Goal: Feedback & Contribution: Contribute content

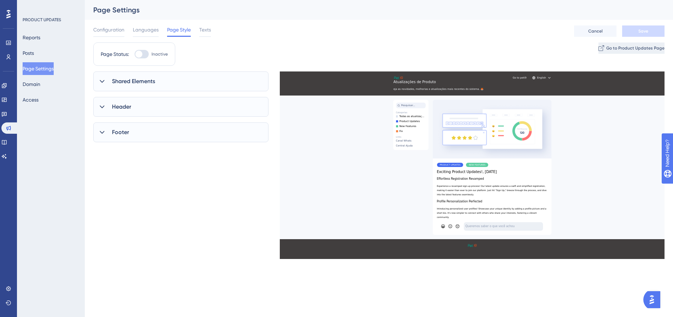
click at [642, 49] on span "Go to Product Updates Page" at bounding box center [635, 48] width 58 height 6
click at [39, 99] on button "Access" at bounding box center [31, 99] width 16 height 13
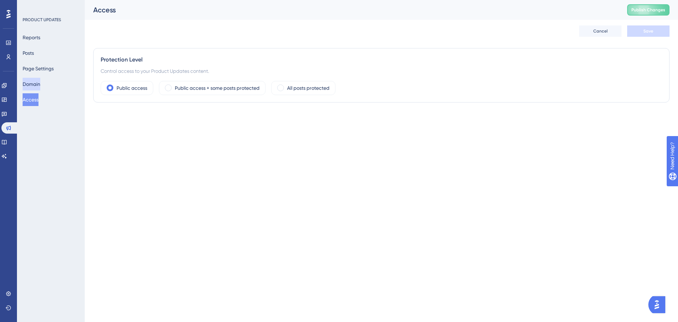
click at [38, 81] on button "Domain" at bounding box center [32, 84] width 18 height 13
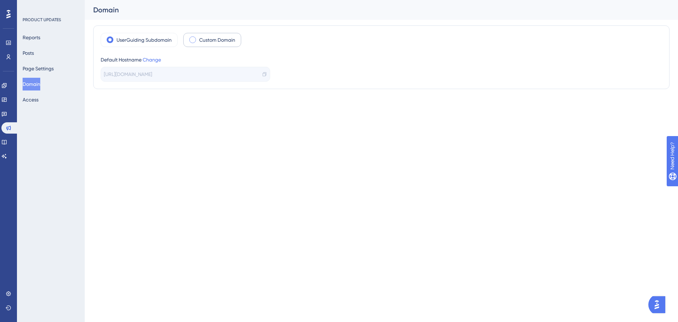
click at [196, 43] on div "Custom Domain" at bounding box center [212, 40] width 58 height 14
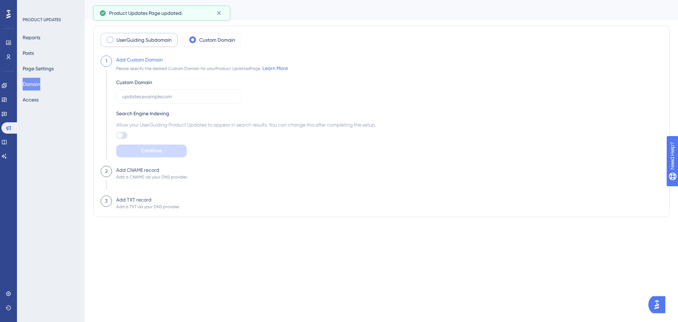
click at [143, 42] on label "UserGuiding Subdomain" at bounding box center [144, 40] width 55 height 8
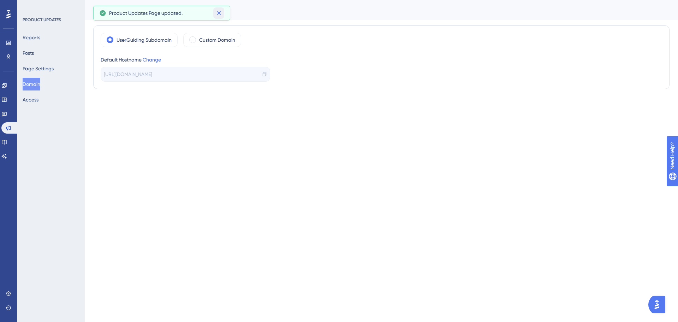
click at [217, 15] on icon at bounding box center [218, 13] width 7 height 7
click at [53, 70] on button "Page Settings" at bounding box center [38, 68] width 31 height 13
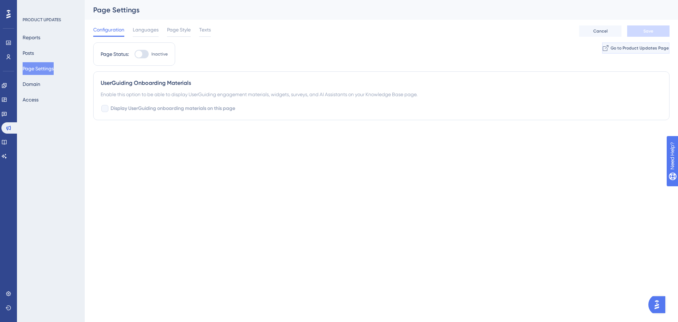
click at [614, 45] on button "Go to Product Updates Page" at bounding box center [635, 47] width 67 height 11
click at [144, 55] on div at bounding box center [142, 54] width 14 height 8
click at [135, 54] on input "Inactive" at bounding box center [134, 54] width 0 height 0
click at [646, 34] on button "Save" at bounding box center [648, 30] width 42 height 11
click at [630, 51] on span "Go to Product Updates Page" at bounding box center [640, 48] width 58 height 6
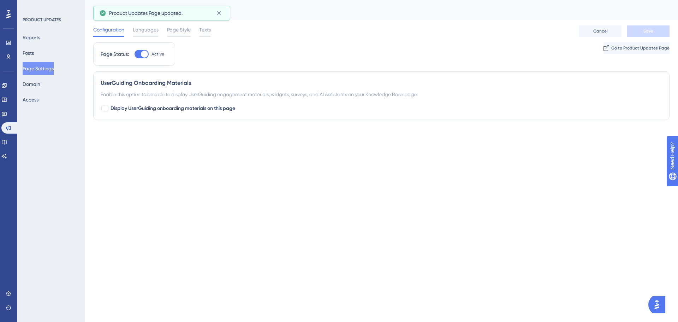
click at [145, 55] on div at bounding box center [144, 54] width 7 height 7
click at [135, 54] on input "Active" at bounding box center [134, 54] width 0 height 0
checkbox input "false"
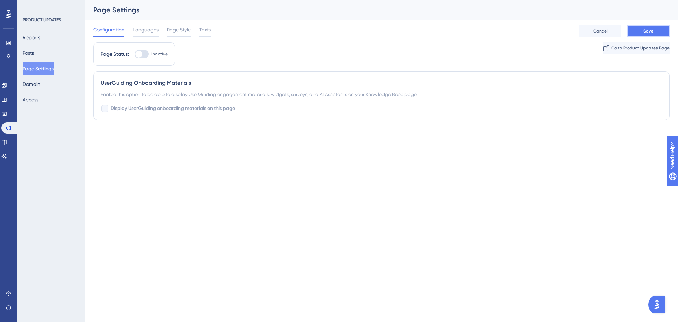
click at [645, 33] on span "Save" at bounding box center [649, 31] width 10 height 6
click at [602, 51] on button "Go to Product Updates Page" at bounding box center [635, 47] width 67 height 11
click at [34, 87] on button "Domain" at bounding box center [32, 84] width 18 height 13
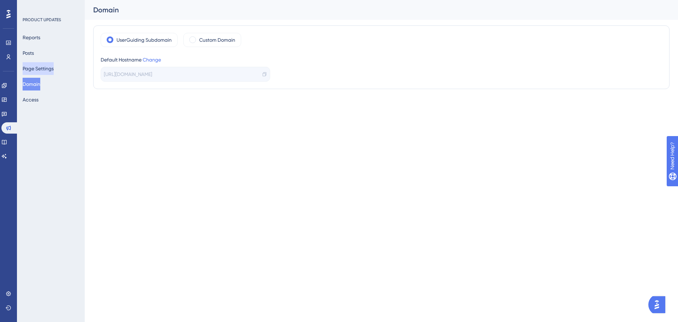
click at [36, 67] on button "Page Settings" at bounding box center [38, 68] width 31 height 13
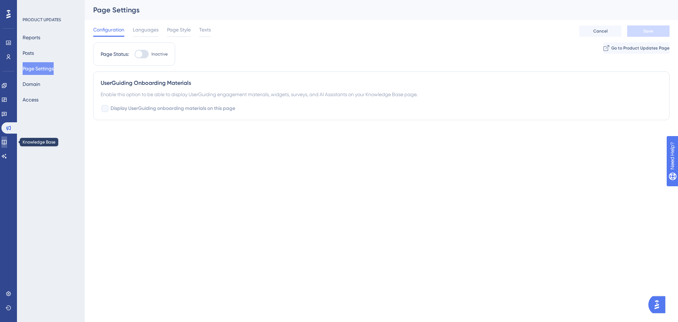
click at [7, 138] on link at bounding box center [4, 141] width 6 height 11
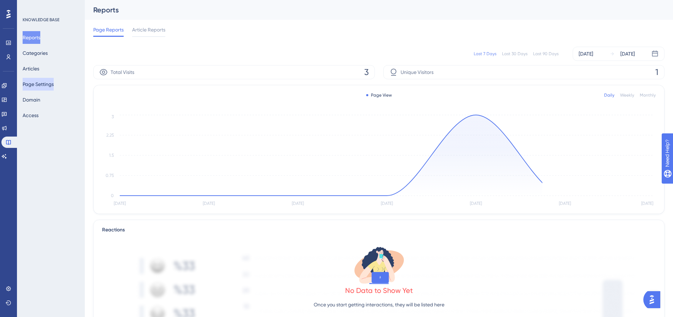
click at [41, 84] on button "Page Settings" at bounding box center [38, 84] width 31 height 13
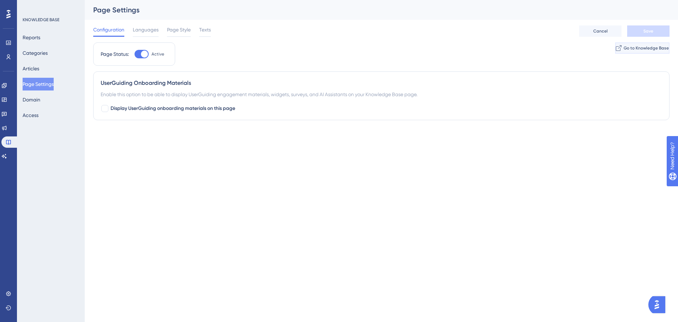
click at [646, 45] on button "Go to Knowledge Base" at bounding box center [642, 47] width 54 height 11
click at [39, 66] on button "Articles" at bounding box center [31, 68] width 17 height 13
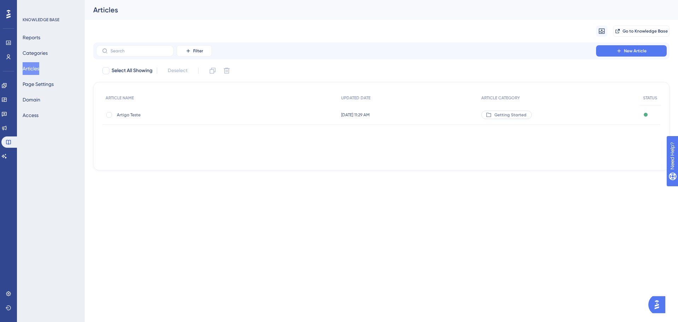
click at [121, 118] on div "Artigo Teste Artigo Teste" at bounding box center [173, 115] width 113 height 20
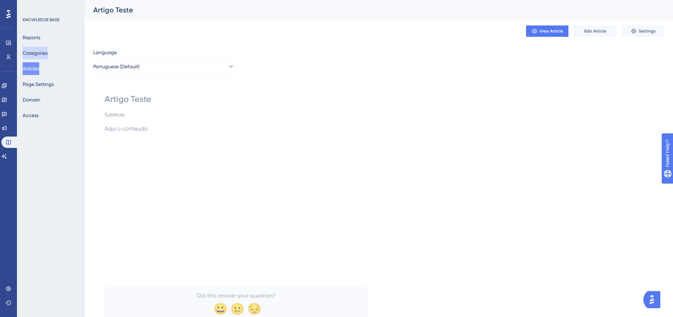
click at [47, 52] on button "Categories" at bounding box center [35, 53] width 25 height 13
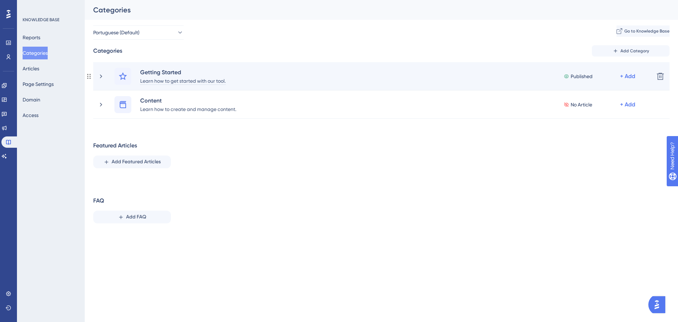
click at [153, 79] on div "Learn how to get started with our tool." at bounding box center [183, 80] width 86 height 8
click at [188, 81] on div "Learn how to get started with our tool." at bounding box center [183, 80] width 86 height 8
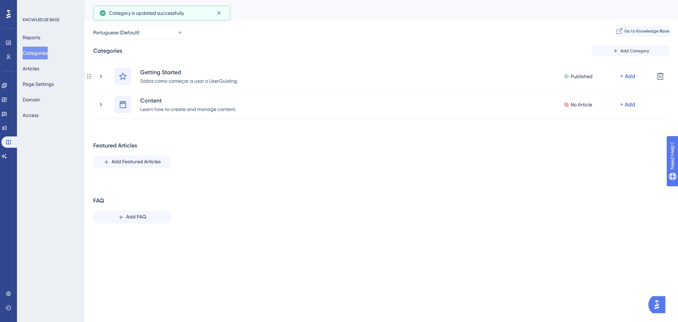
click at [186, 72] on div "Getting Started" at bounding box center [189, 72] width 99 height 8
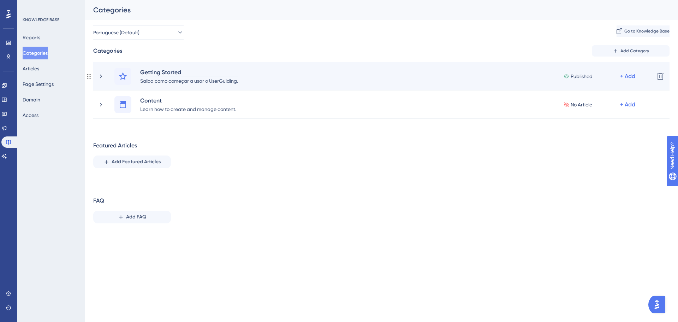
click at [167, 72] on div "Getting Started" at bounding box center [189, 72] width 99 height 8
paste div
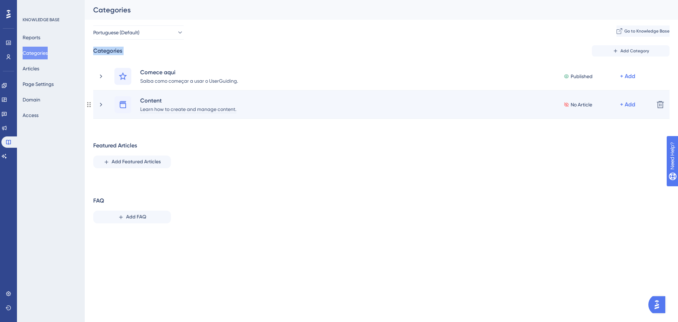
click at [162, 109] on div "Learn how to create and manage content." at bounding box center [188, 109] width 97 height 8
click at [153, 104] on div "Content" at bounding box center [188, 100] width 97 height 8
click at [185, 109] on div "Learn how to create and manage content." at bounding box center [188, 109] width 97 height 8
paste div
click at [126, 104] on icon at bounding box center [123, 104] width 6 height 7
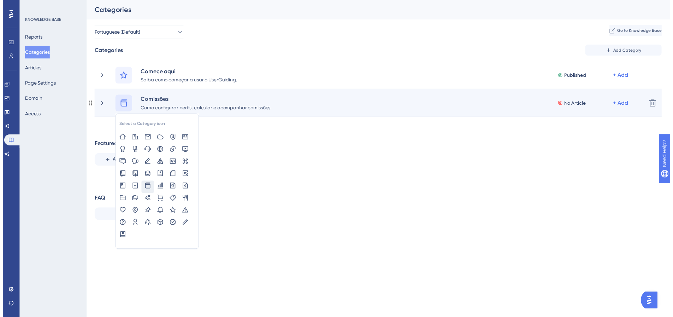
scroll to position [0, 0]
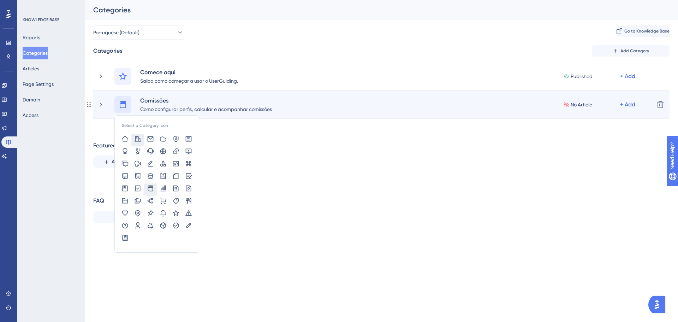
click at [138, 141] on icon at bounding box center [138, 138] width 6 height 5
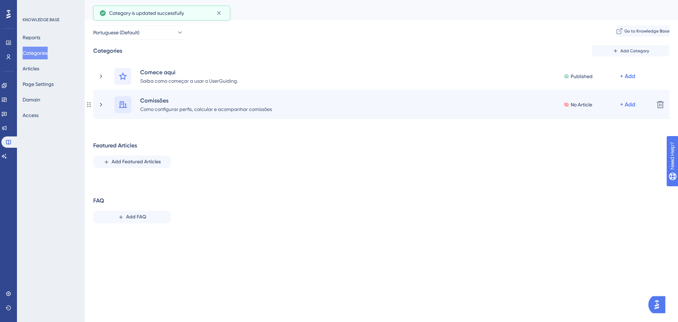
click at [122, 106] on icon at bounding box center [123, 104] width 8 height 8
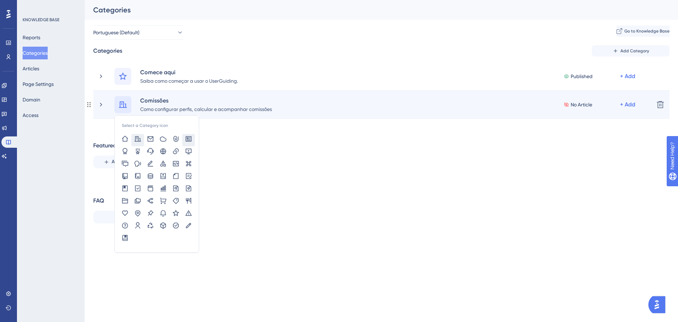
click at [187, 142] on icon at bounding box center [188, 138] width 7 height 7
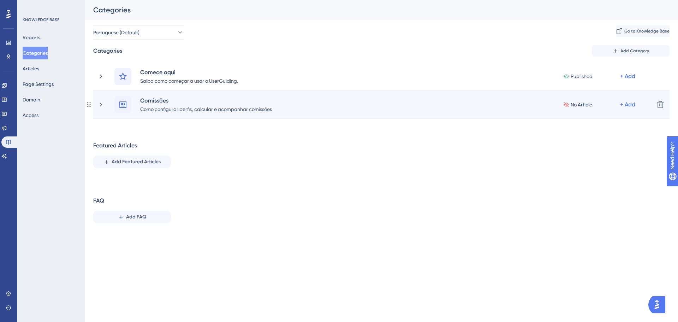
click at [132, 103] on div at bounding box center [124, 104] width 20 height 17
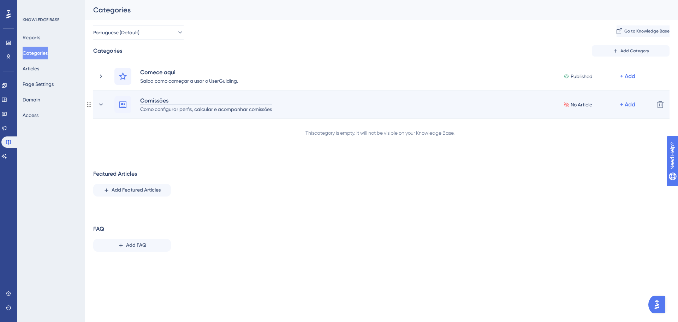
click at [162, 102] on div "Comissões" at bounding box center [206, 100] width 132 height 8
click at [322, 108] on div "Comissões Como configurar perfis, calcular e acompanhar comissões No Article + …" at bounding box center [381, 104] width 534 height 17
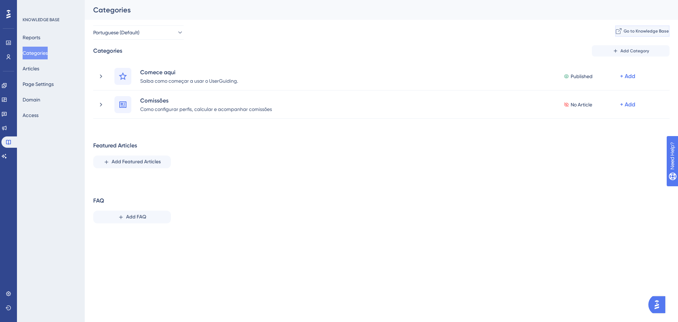
click at [627, 32] on span "Go to Knowledge Base" at bounding box center [646, 31] width 45 height 6
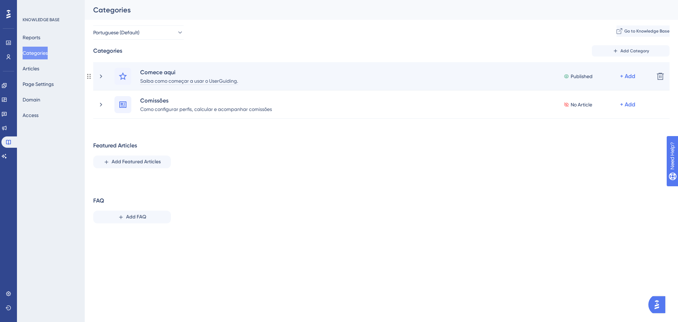
click at [218, 82] on div "Saiba como começar a usar o UserGuiding." at bounding box center [189, 80] width 99 height 8
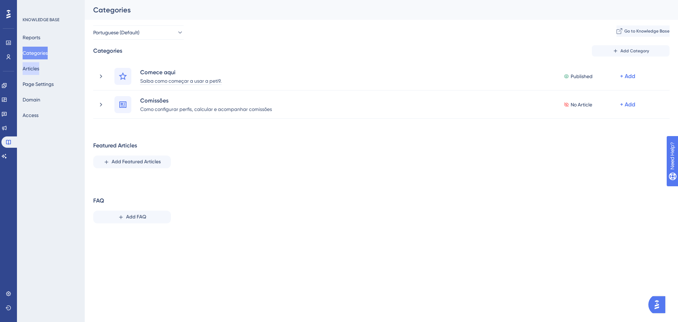
click at [85, 72] on div "Performance Users Engagement Widgets Feedback Product Updates Knowledge Base AI…" at bounding box center [381, 120] width 593 height 240
click at [34, 72] on button "Articles" at bounding box center [31, 68] width 17 height 13
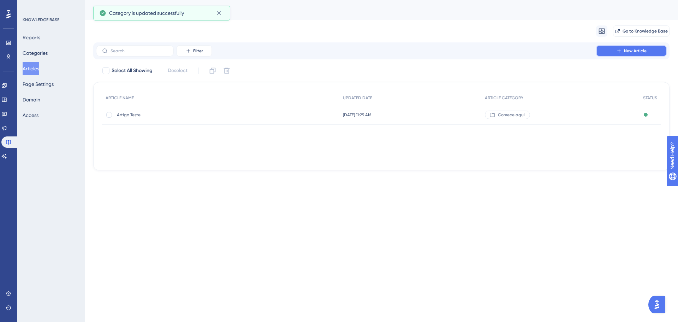
click at [626, 49] on span "New Article" at bounding box center [635, 51] width 23 height 6
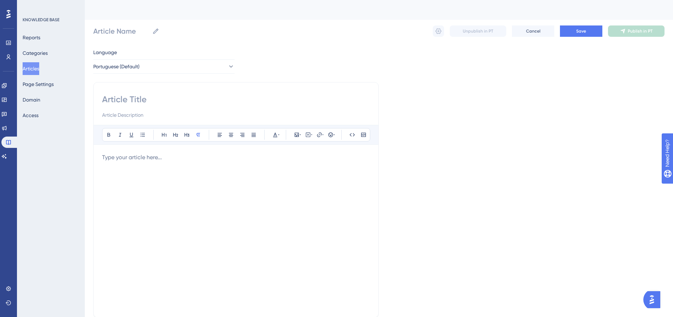
click at [137, 96] on input at bounding box center [236, 99] width 268 height 11
type input "C"
type input "Comissão"
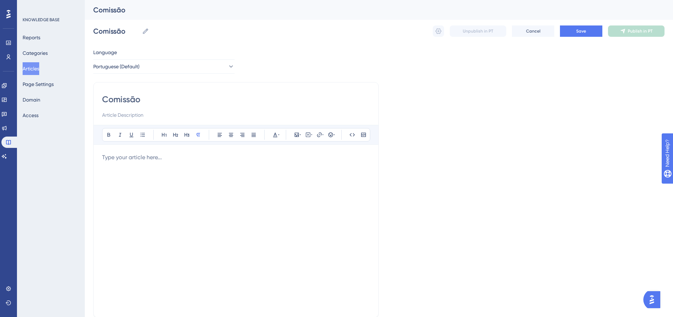
type input "C"
type input "De"
type input "Definindo"
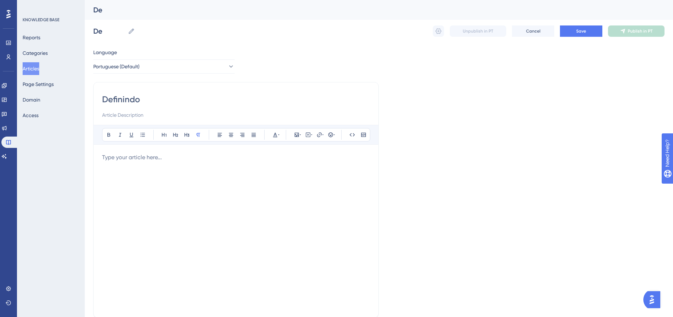
type input "Definindo"
type input "Definindo suas o"
type input "Configurando suas"
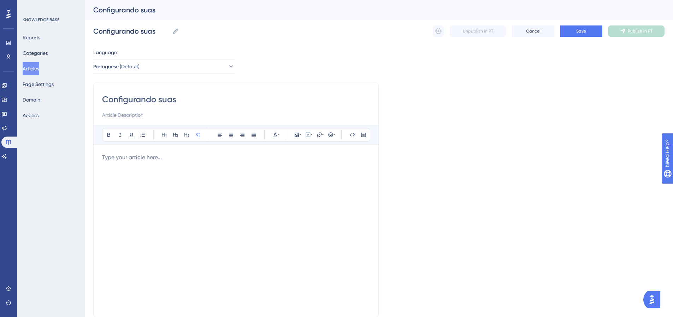
type input "Configurando suas c"
type input "Configurando suas"
type input "Configurando suas comissões"
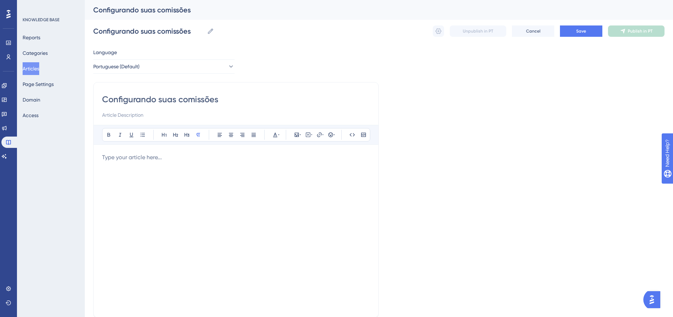
click at [144, 114] on input at bounding box center [236, 115] width 268 height 8
click at [153, 160] on p at bounding box center [236, 157] width 268 height 8
click at [139, 118] on input at bounding box center [236, 115] width 268 height 8
type input "Artigo teste"
click at [153, 158] on p at bounding box center [236, 157] width 268 height 8
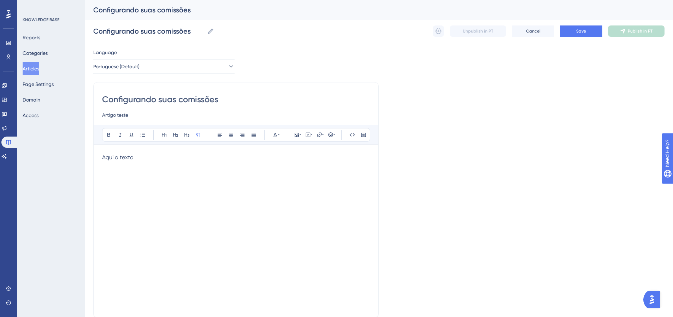
click at [153, 215] on div "Aqui o texto" at bounding box center [236, 230] width 268 height 155
click at [305, 135] on button at bounding box center [308, 135] width 10 height 10
click at [280, 169] on textarea at bounding box center [307, 178] width 107 height 32
paste textarea "[URL][DOMAIN_NAME]"
type textarea "[URL][DOMAIN_NAME]"
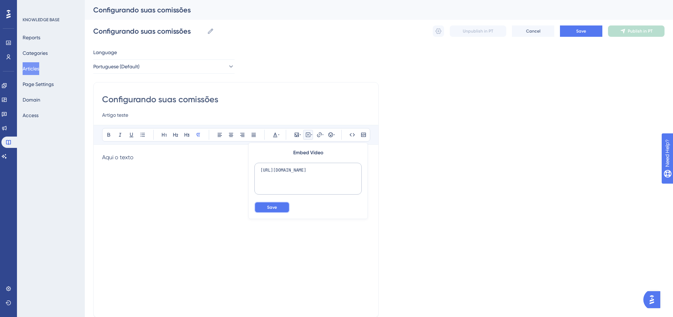
click at [279, 205] on button "Save" at bounding box center [271, 206] width 35 height 11
click at [184, 157] on p "Aqui o texto" at bounding box center [236, 157] width 268 height 8
click at [200, 191] on div "Aqui o texto [URL][DOMAIN_NAME]" at bounding box center [236, 230] width 268 height 155
click at [574, 30] on button "Save" at bounding box center [581, 30] width 42 height 11
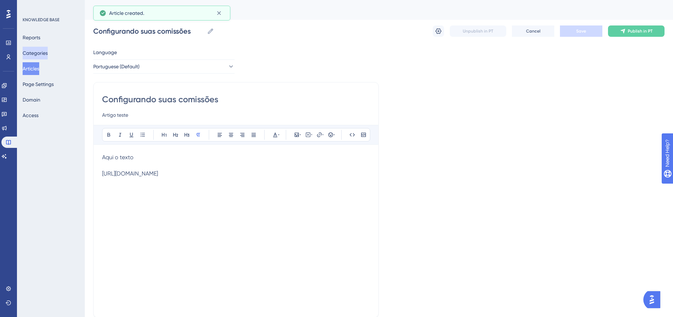
click at [40, 51] on button "Categories" at bounding box center [35, 53] width 25 height 13
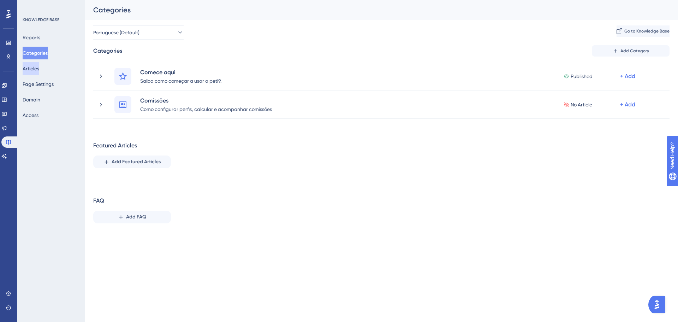
click at [38, 70] on button "Articles" at bounding box center [31, 68] width 17 height 13
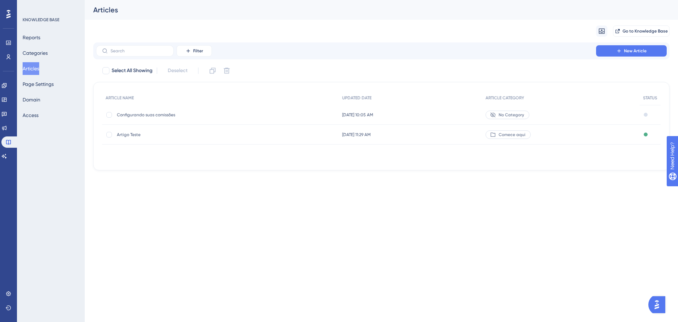
click at [524, 114] on span "No Category" at bounding box center [511, 115] width 25 height 6
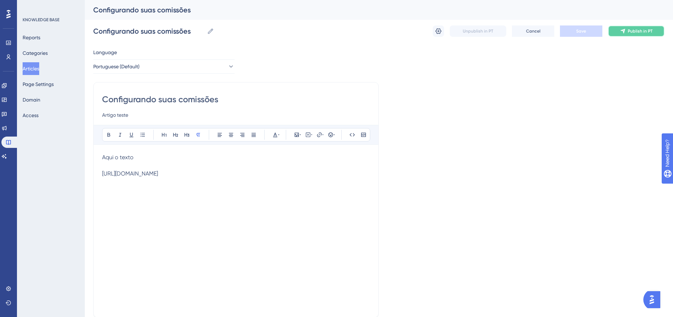
click at [627, 31] on button "Publish in PT" at bounding box center [636, 30] width 57 height 11
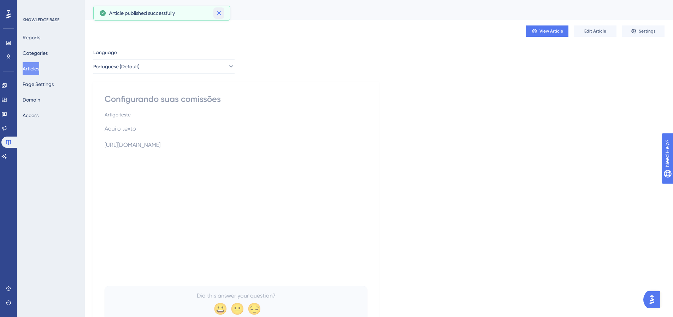
click at [222, 15] on icon at bounding box center [218, 13] width 7 height 7
click at [42, 82] on button "Page Settings" at bounding box center [38, 84] width 31 height 13
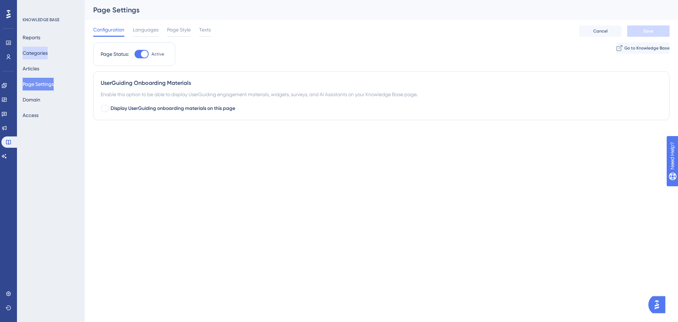
click at [39, 57] on button "Categories" at bounding box center [35, 53] width 25 height 13
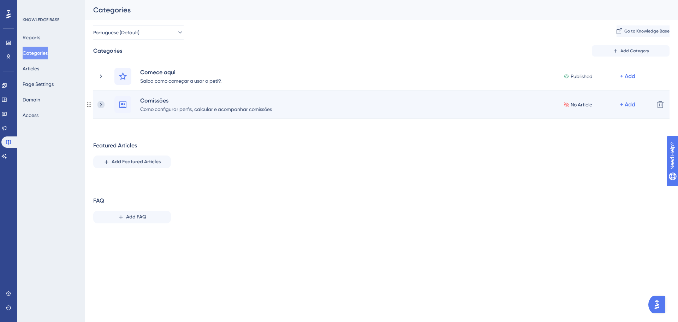
click at [99, 107] on icon at bounding box center [100, 104] width 7 height 7
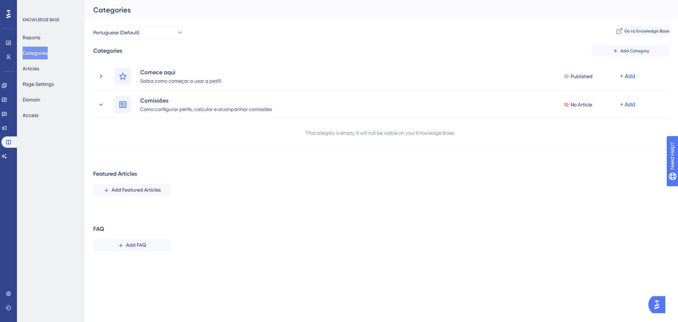
click at [48, 66] on div "Reports Categories Articles Page Settings Domain Access" at bounding box center [51, 76] width 57 height 90
click at [39, 67] on button "Articles" at bounding box center [31, 68] width 17 height 13
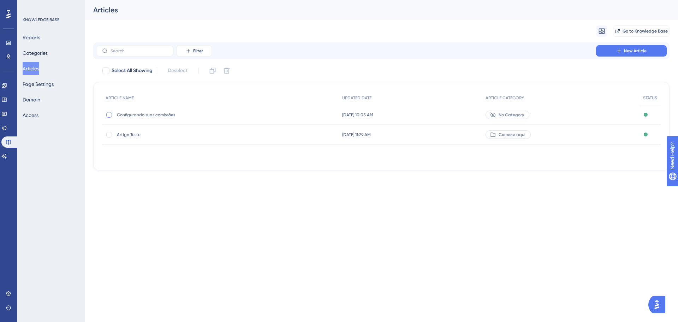
click at [110, 116] on div at bounding box center [109, 115] width 6 height 6
checkbox input "true"
click at [522, 113] on span "No Category" at bounding box center [511, 115] width 25 height 6
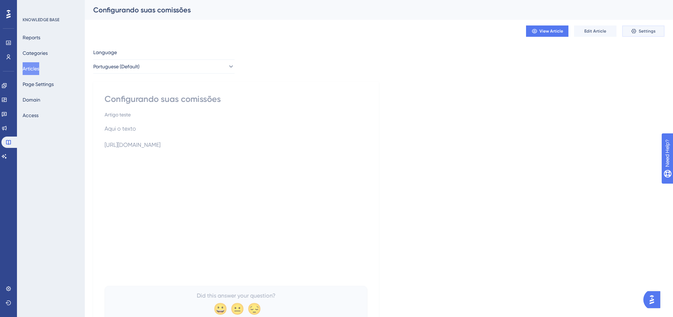
click at [643, 30] on span "Settings" at bounding box center [647, 31] width 17 height 6
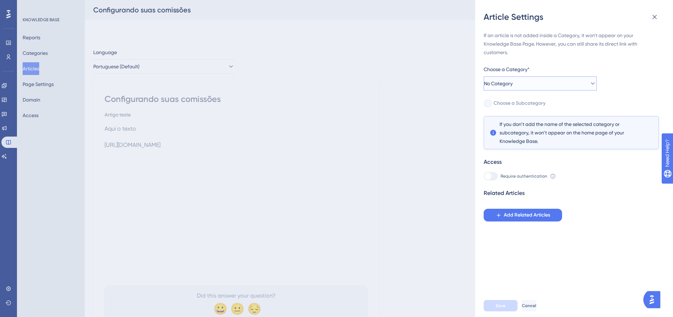
click at [513, 87] on span "No Category" at bounding box center [498, 83] width 29 height 8
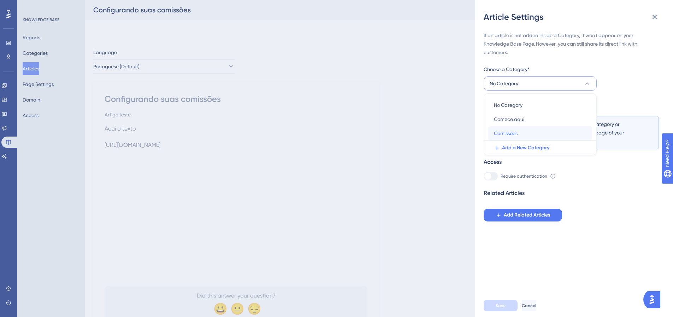
click at [515, 131] on span "Comissões" at bounding box center [506, 133] width 24 height 8
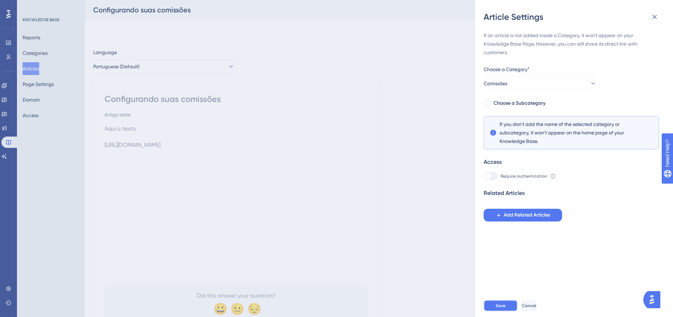
click at [496, 311] on button "Save" at bounding box center [501, 305] width 34 height 11
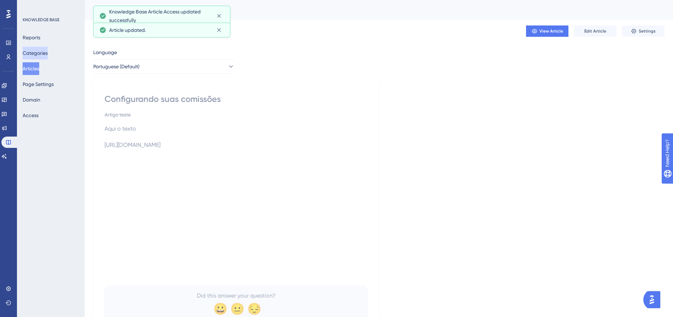
click at [40, 49] on button "Categories" at bounding box center [35, 53] width 25 height 13
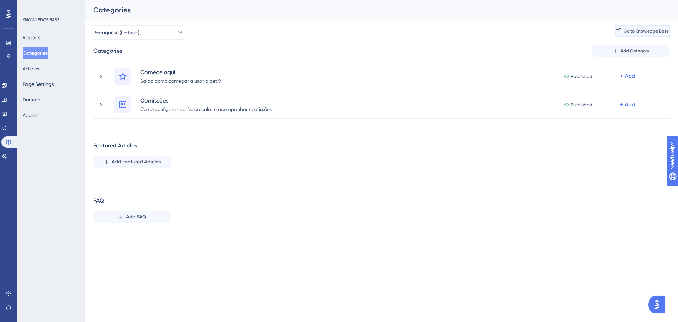
click at [624, 28] on span "Go to Knowledge Base" at bounding box center [646, 31] width 45 height 6
click at [33, 70] on button "Articles" at bounding box center [31, 68] width 17 height 13
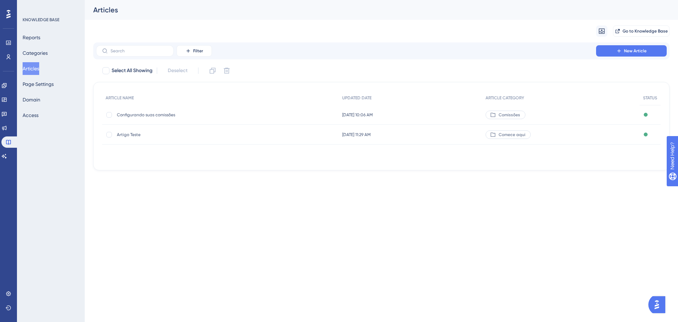
click at [136, 133] on span "Artigo Teste" at bounding box center [173, 135] width 113 height 6
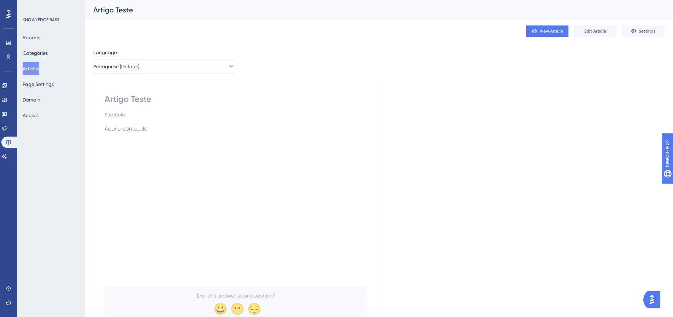
click at [36, 67] on button "Articles" at bounding box center [31, 68] width 17 height 13
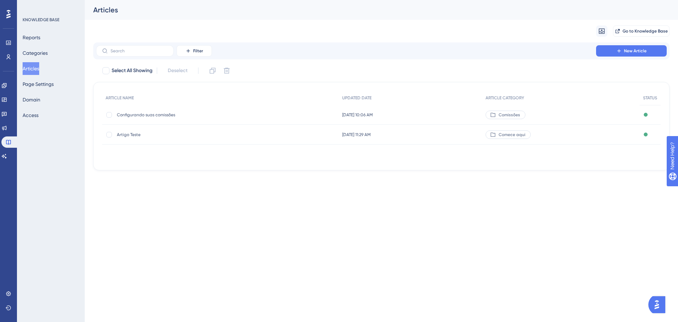
click at [155, 114] on span "Configurando suas comissões" at bounding box center [173, 115] width 113 height 6
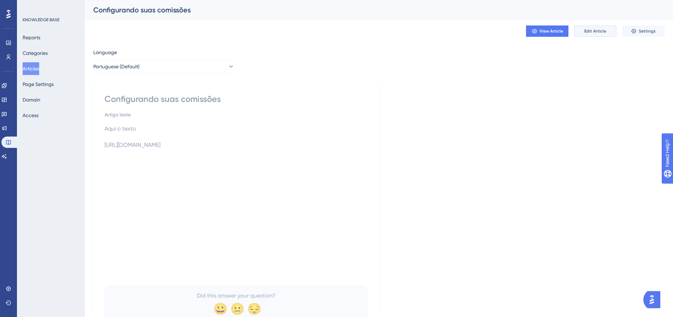
click at [596, 31] on span "Edit Article" at bounding box center [595, 31] width 22 height 6
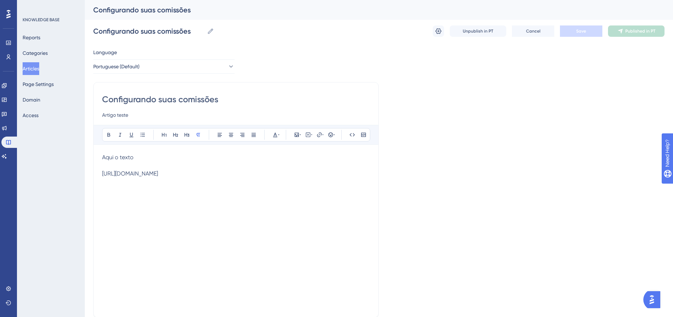
click at [195, 173] on div "[URL][DOMAIN_NAME]" at bounding box center [236, 173] width 268 height 7
click at [183, 174] on div "[URL][DOMAIN_NAME]" at bounding box center [236, 173] width 268 height 7
click at [141, 158] on p "Aqui o texto" at bounding box center [236, 157] width 268 height 8
click at [309, 136] on icon at bounding box center [308, 135] width 6 height 6
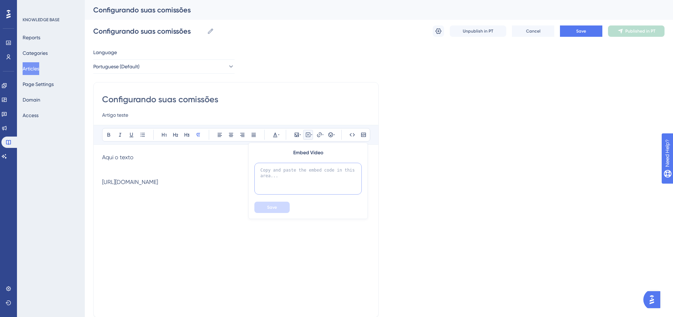
drag, startPoint x: 296, startPoint y: 181, endPoint x: 258, endPoint y: 166, distance: 40.6
click at [258, 166] on textarea at bounding box center [307, 178] width 107 height 32
click at [227, 185] on p at bounding box center [236, 189] width 268 height 8
click at [187, 165] on p at bounding box center [236, 165] width 268 height 8
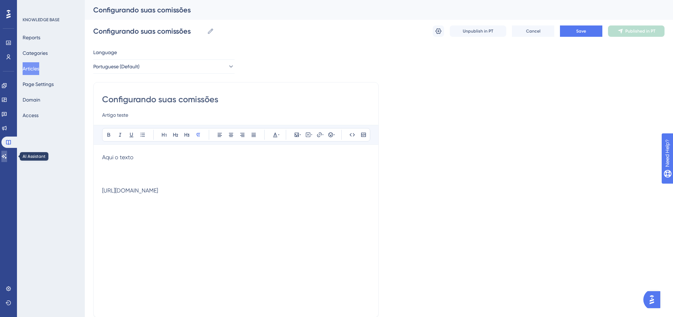
click at [7, 155] on icon at bounding box center [4, 156] width 5 height 5
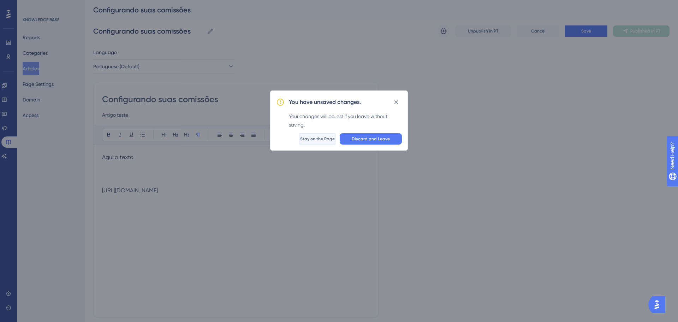
click at [315, 142] on button "Stay on the Page" at bounding box center [318, 138] width 36 height 11
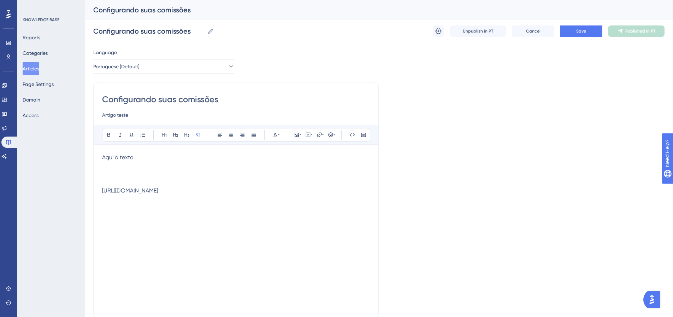
click at [159, 175] on p at bounding box center [236, 174] width 268 height 8
click at [587, 32] on button "Save" at bounding box center [581, 30] width 42 height 11
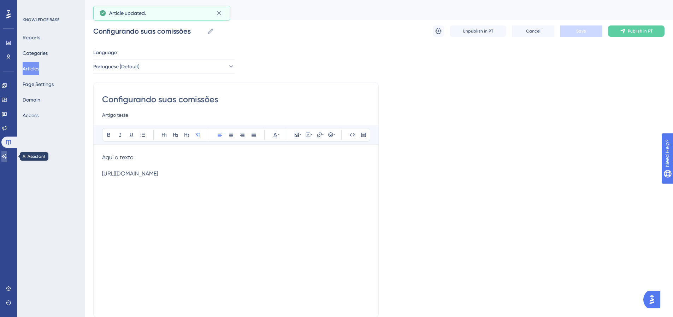
click at [7, 154] on icon at bounding box center [4, 156] width 6 height 6
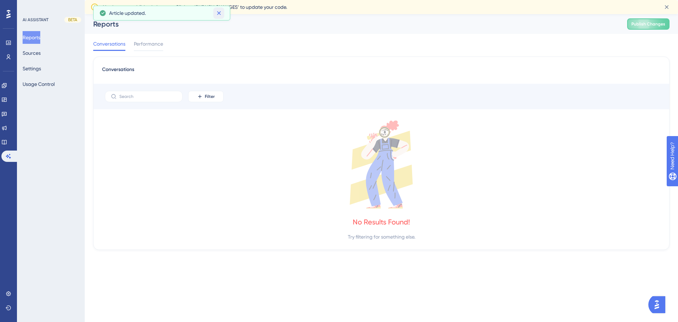
click at [217, 11] on icon at bounding box center [218, 13] width 7 height 7
click at [41, 57] on button "Sources" at bounding box center [32, 53] width 18 height 13
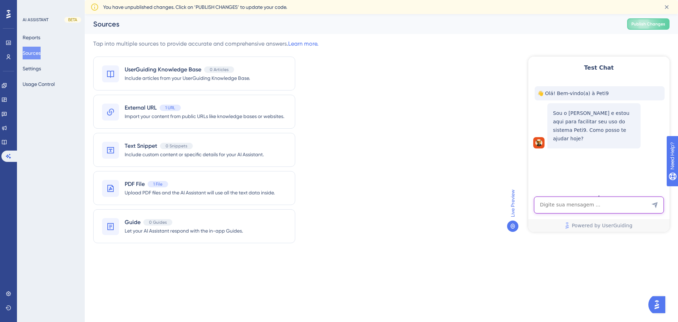
click at [588, 204] on textarea "AI Assistant Text Input" at bounding box center [599, 204] width 130 height 17
type textarea "como cadastrar um contrato?"
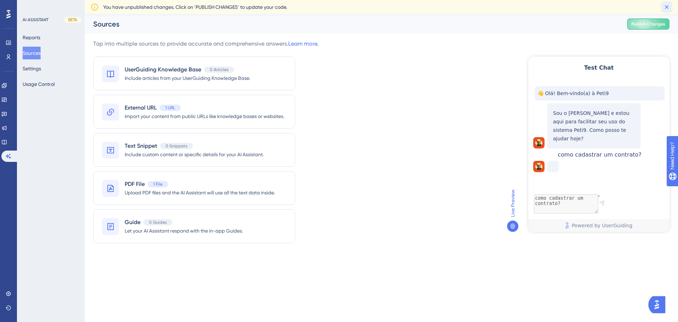
click at [670, 7] on icon at bounding box center [666, 7] width 7 height 7
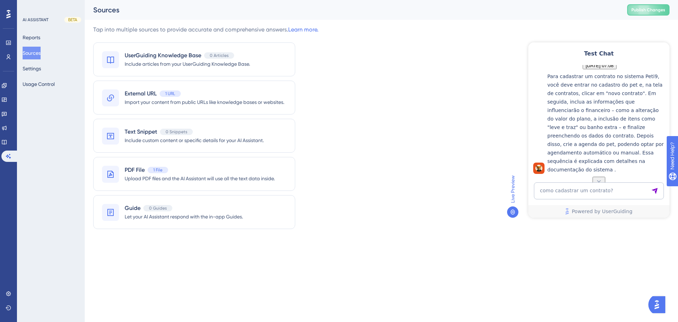
scroll to position [124, 0]
click at [453, 149] on div "Tap into multiple sources to provide accurate and comprehensive answers. Learn …" at bounding box center [381, 131] width 577 height 212
click at [6, 142] on icon at bounding box center [4, 142] width 5 height 5
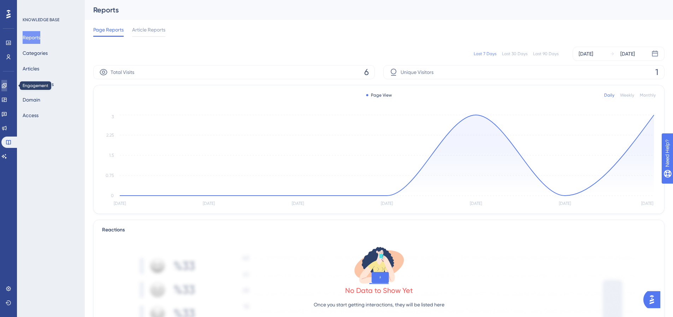
click at [4, 87] on link at bounding box center [4, 85] width 6 height 11
